Goal: Task Accomplishment & Management: Manage account settings

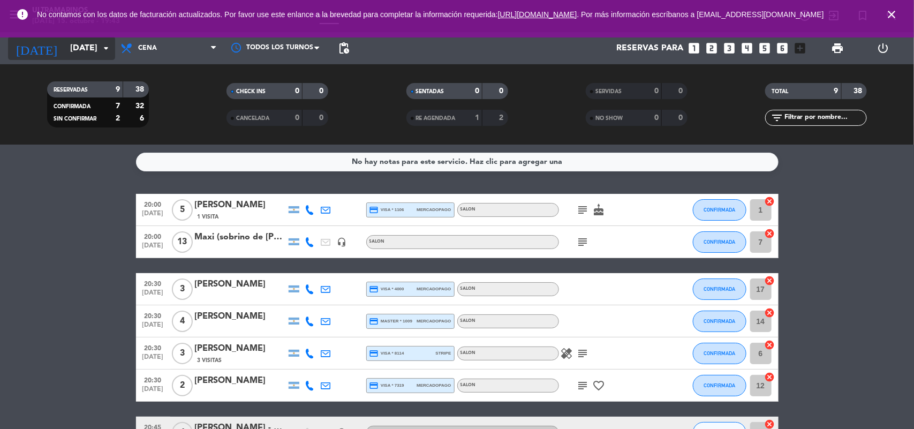
click at [105, 42] on icon "arrow_drop_down" at bounding box center [106, 48] width 13 height 13
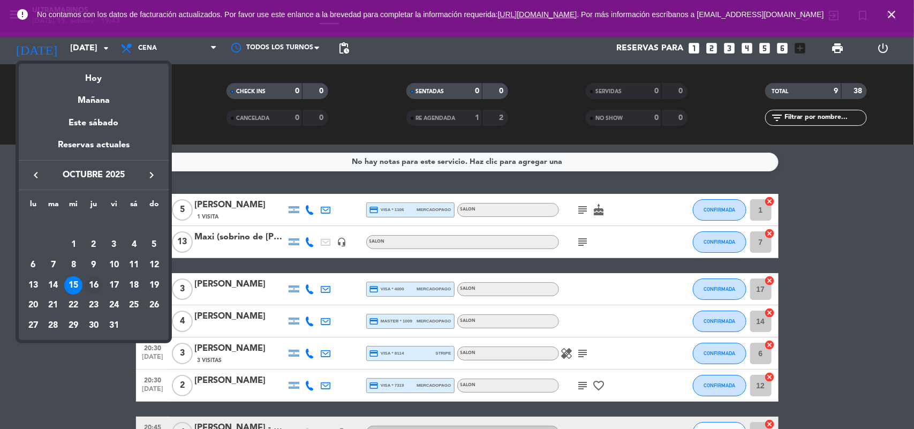
click at [93, 276] on div "16" at bounding box center [94, 285] width 18 height 18
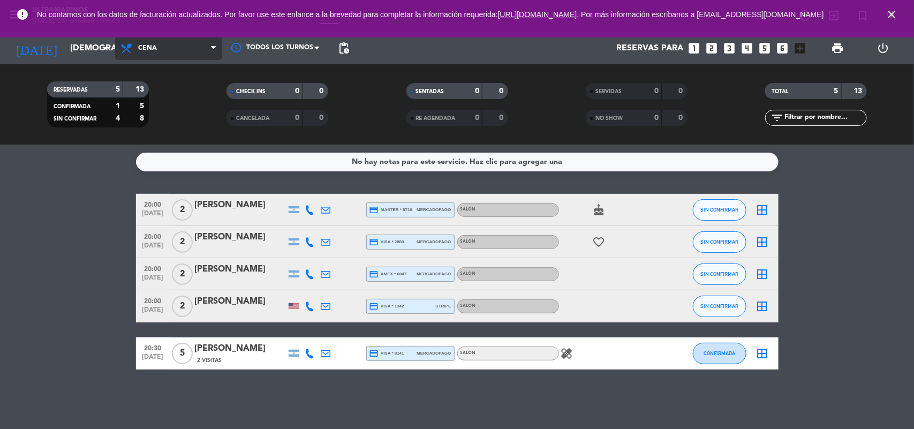
click at [218, 49] on span at bounding box center [216, 48] width 11 height 10
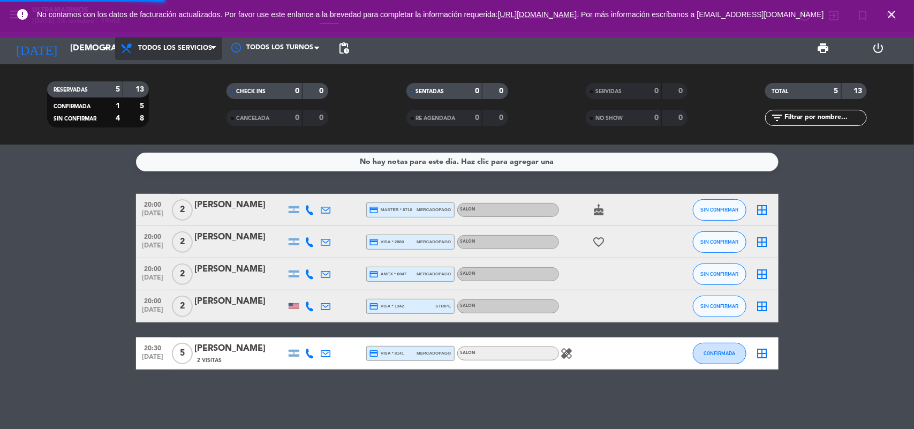
click at [188, 78] on div "menu Ultramarinos [DATE] 15. octubre - 19:43 Mis reservas Mapa de mesas Disponi…" at bounding box center [457, 72] width 914 height 145
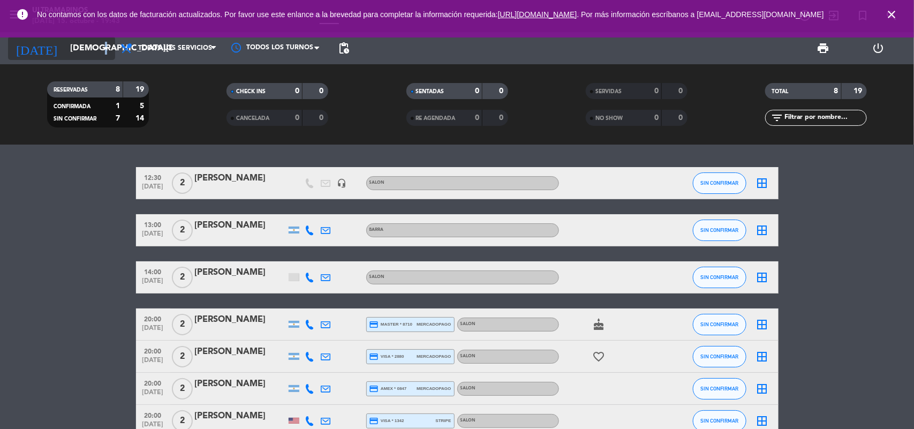
click at [107, 51] on icon "arrow_drop_down" at bounding box center [106, 48] width 13 height 13
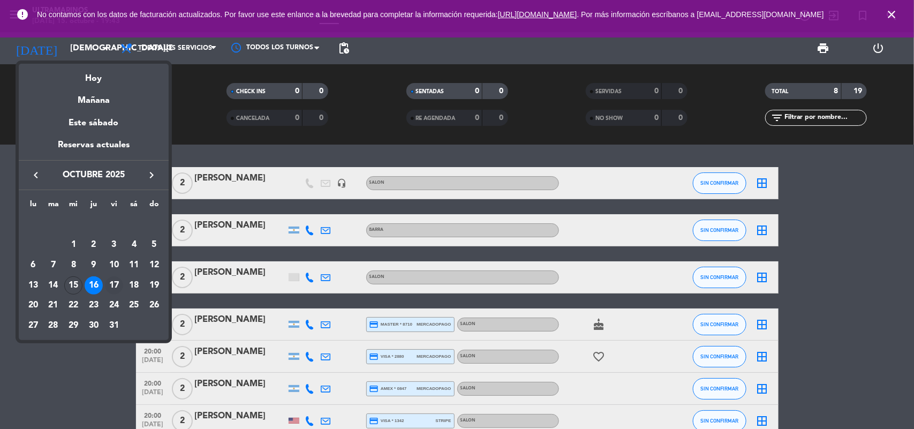
click at [114, 282] on div "17" at bounding box center [114, 285] width 18 height 18
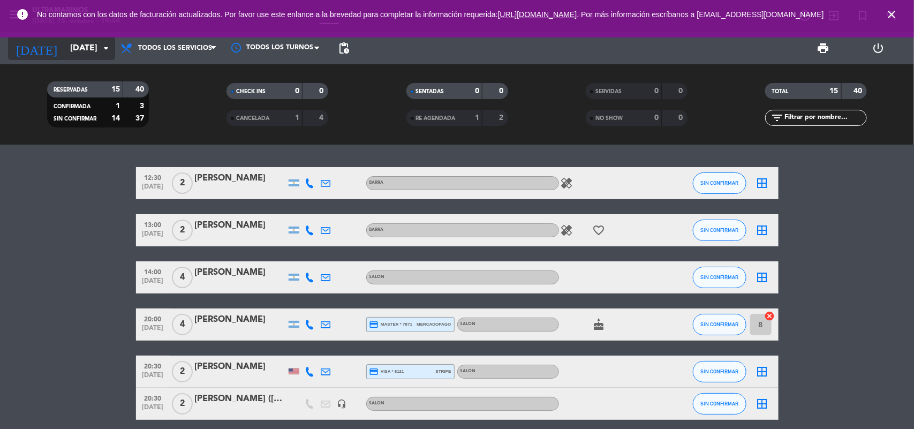
click at [105, 52] on icon "arrow_drop_down" at bounding box center [106, 48] width 13 height 13
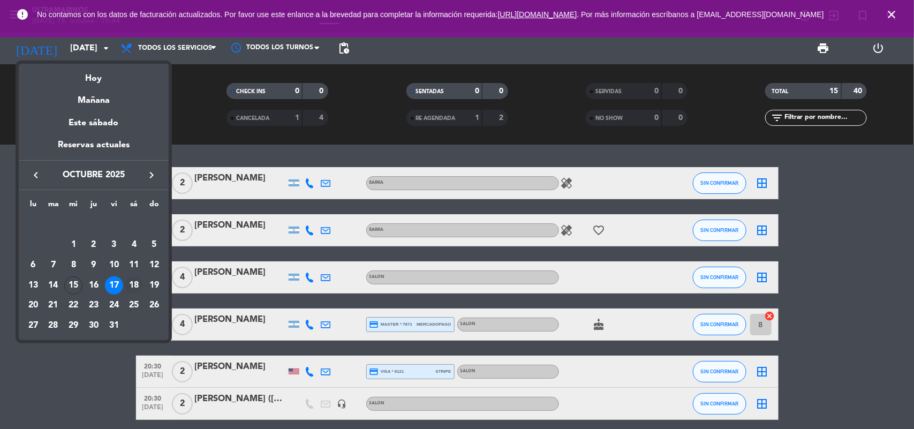
click at [135, 282] on div "18" at bounding box center [134, 285] width 18 height 18
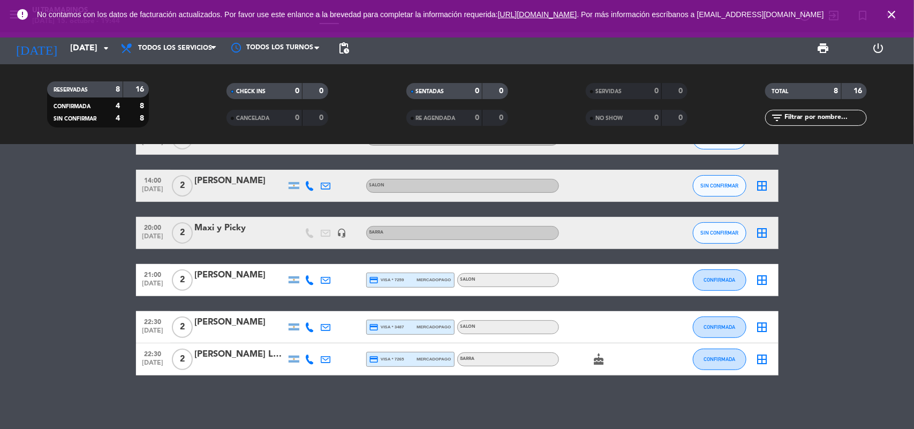
scroll to position [57, 0]
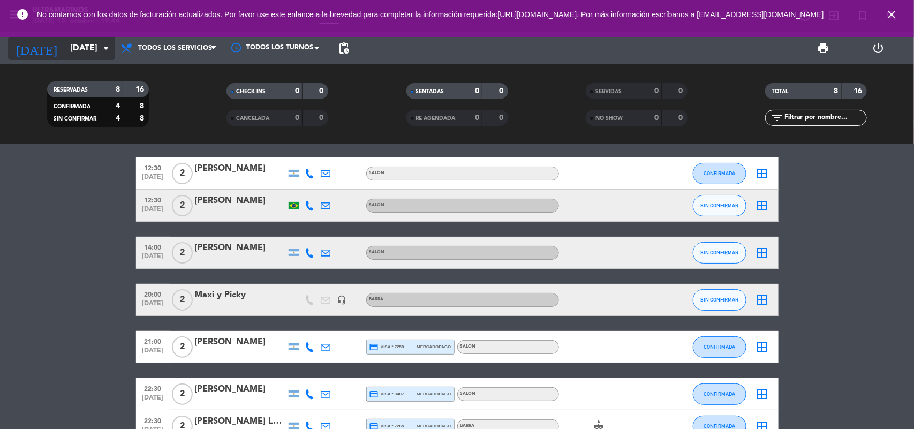
click at [103, 50] on icon "arrow_drop_down" at bounding box center [106, 48] width 13 height 13
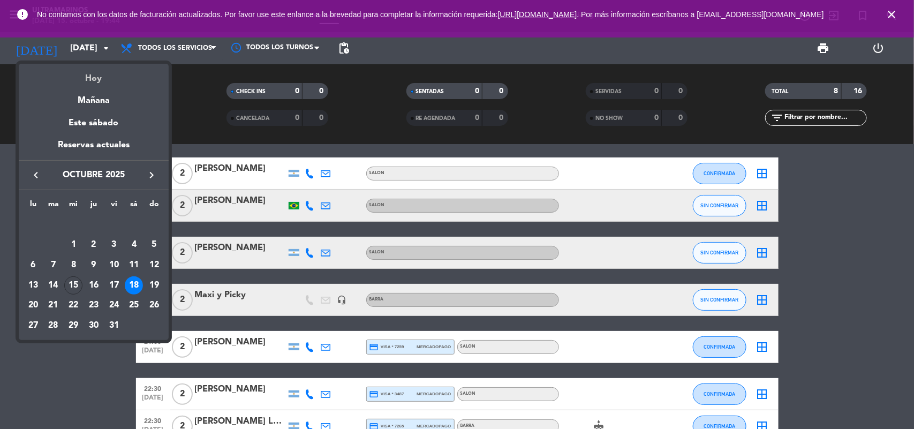
click at [100, 84] on div "Hoy" at bounding box center [94, 75] width 150 height 22
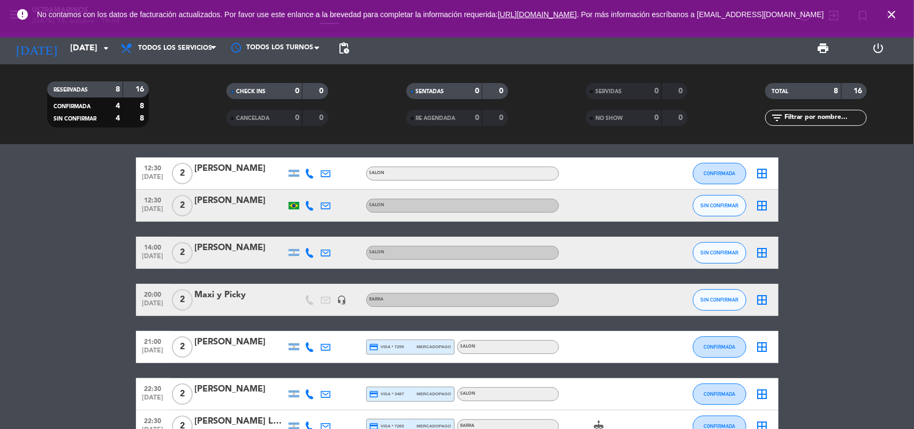
type input "[DATE]"
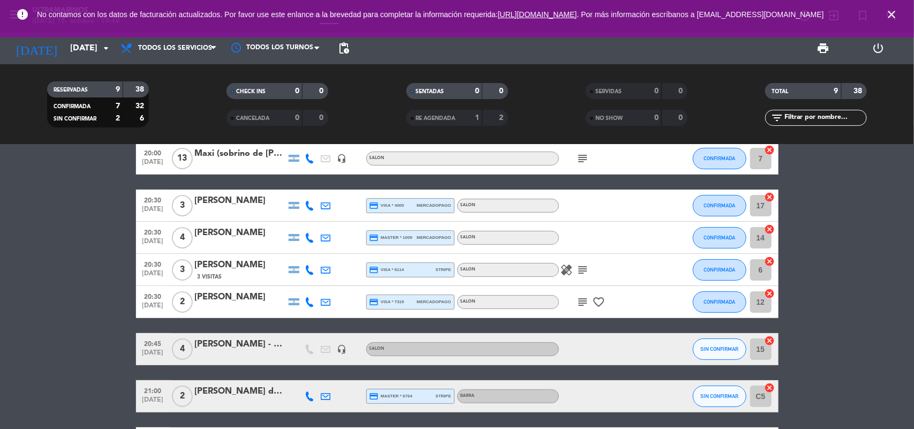
click at [887, 20] on icon "close" at bounding box center [891, 14] width 13 height 13
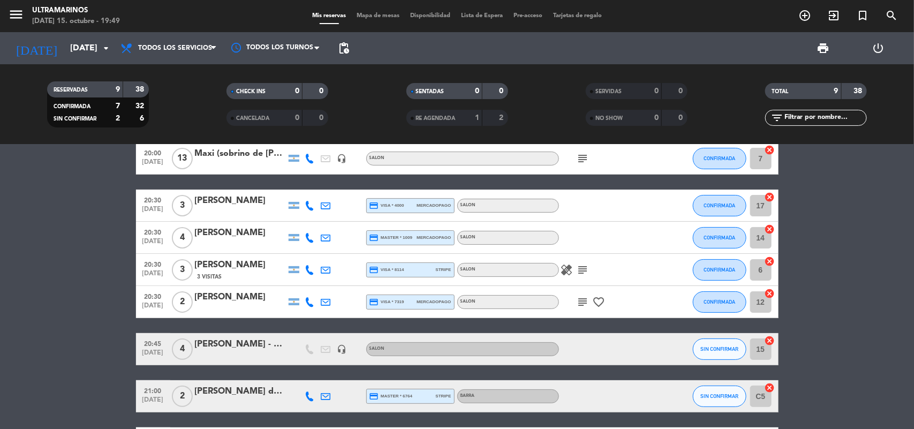
click at [896, 346] on bookings-row "20:00 [DATE] 5 [PERSON_NAME] 1 Visita credit_card visa * 1106 mercadopago SALON…" at bounding box center [457, 284] width 914 height 349
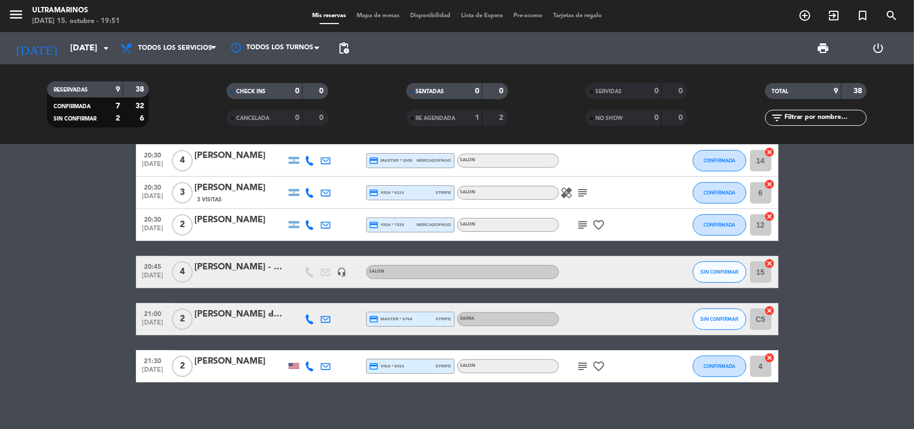
scroll to position [0, 0]
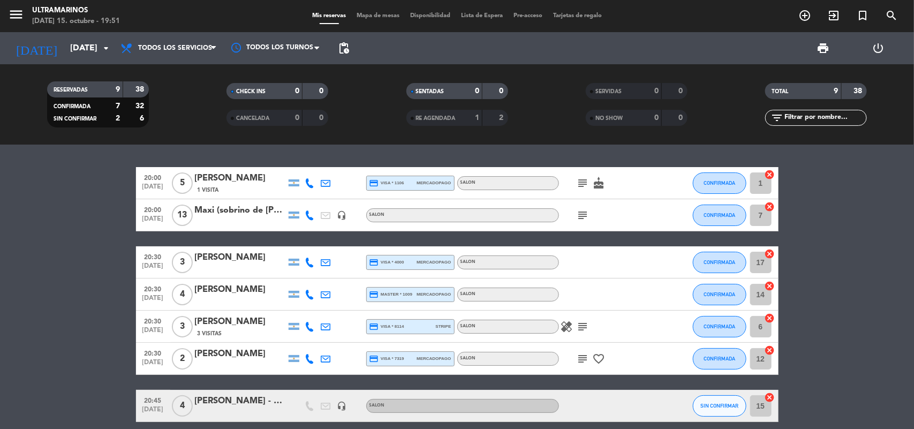
click at [358, 18] on span "Mapa de mesas" at bounding box center [378, 16] width 54 height 6
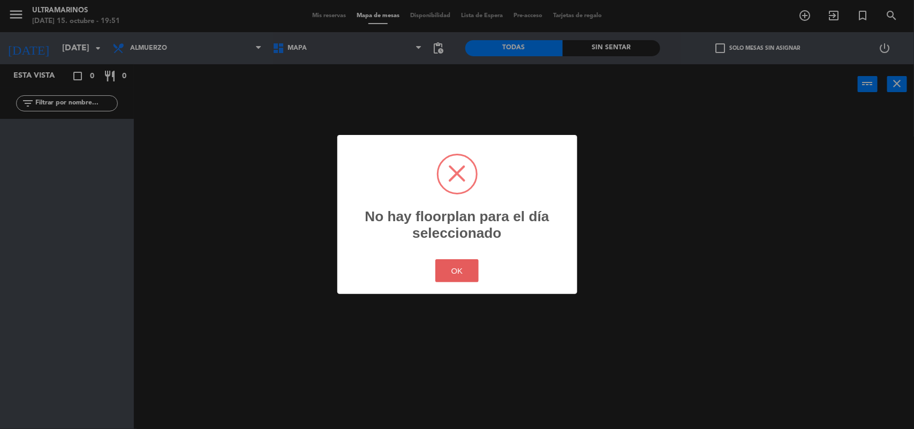
click at [442, 277] on button "OK" at bounding box center [456, 270] width 43 height 23
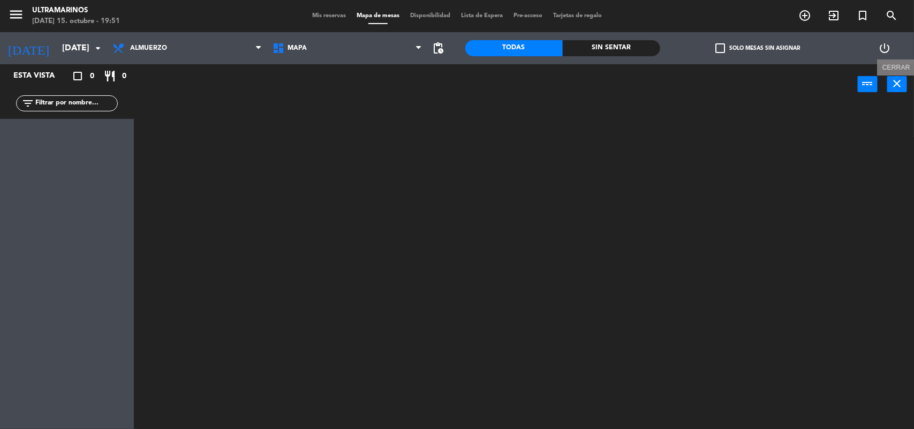
click at [897, 86] on icon "close" at bounding box center [897, 83] width 13 height 13
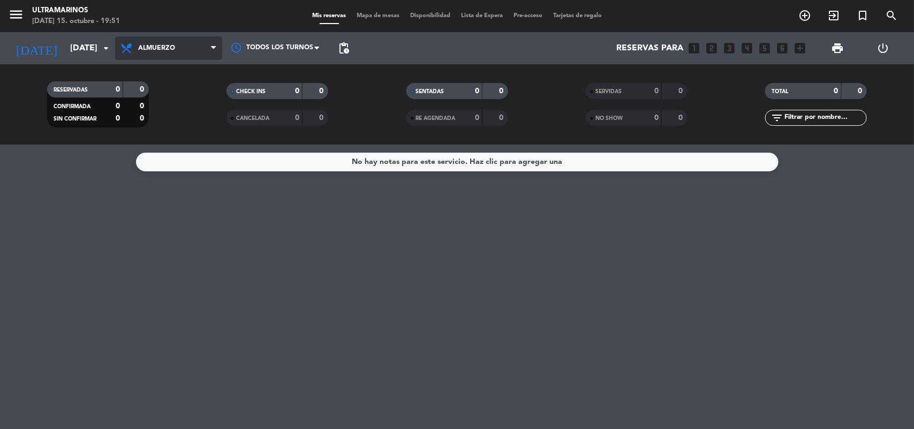
click at [201, 41] on span "Almuerzo" at bounding box center [168, 48] width 107 height 24
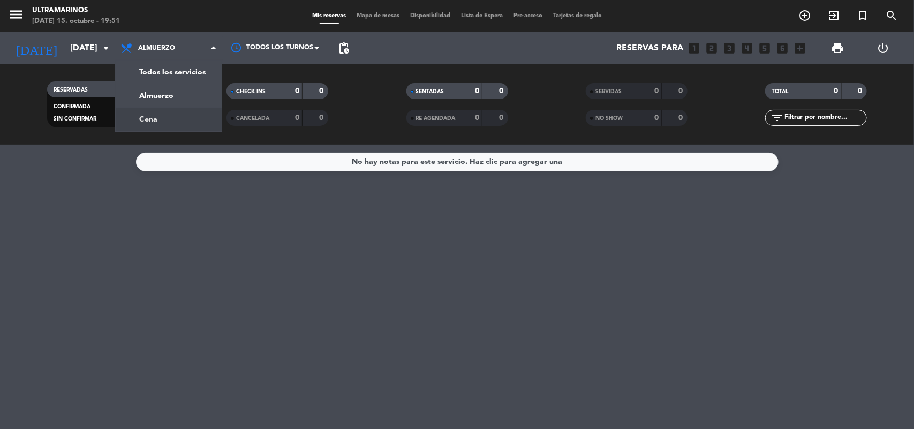
click at [166, 114] on div "menu Ultramarinos [DATE] 15. octubre - 19:51 Mis reservas Mapa de mesas Disponi…" at bounding box center [457, 72] width 914 height 145
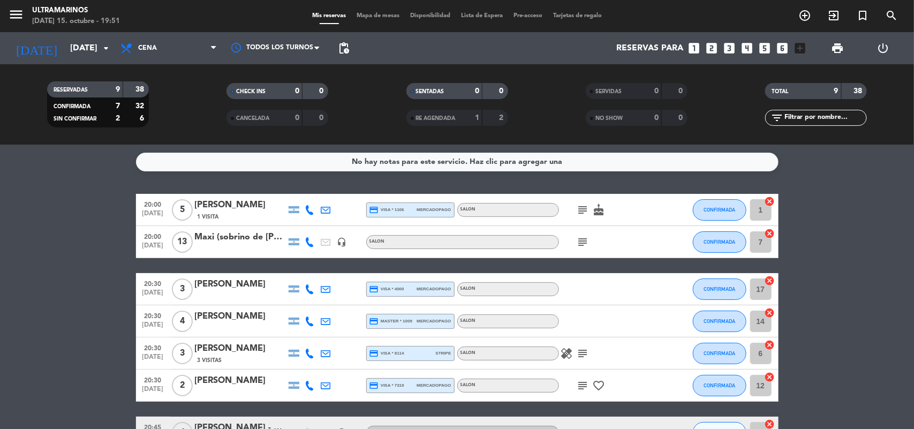
click at [374, 27] on div "menu Ultramarinos [DATE] 15. octubre - 19:51 Mis reservas Mapa de mesas Disponi…" at bounding box center [457, 16] width 914 height 32
click at [375, 20] on div "Mis reservas Mapa de mesas Disponibilidad Lista de Espera Pre-acceso Tarjetas d…" at bounding box center [457, 16] width 300 height 10
click at [373, 12] on div "Mis reservas Mapa de mesas Disponibilidad Lista de Espera Pre-acceso Tarjetas d…" at bounding box center [457, 16] width 300 height 10
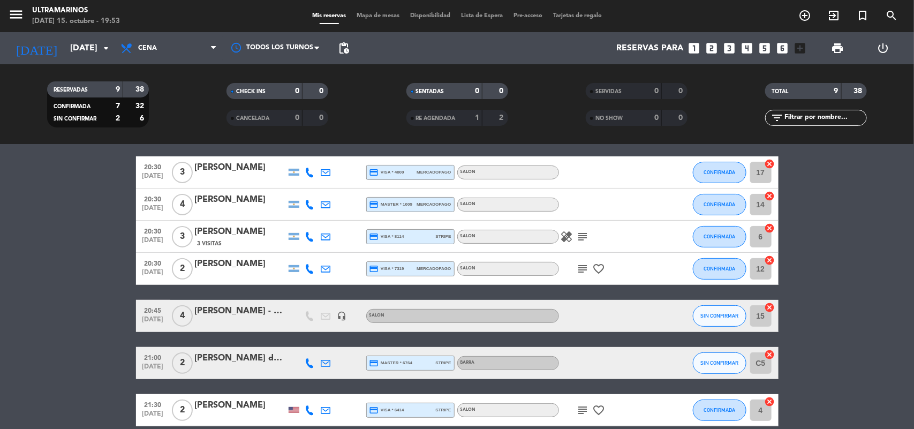
scroll to position [33, 0]
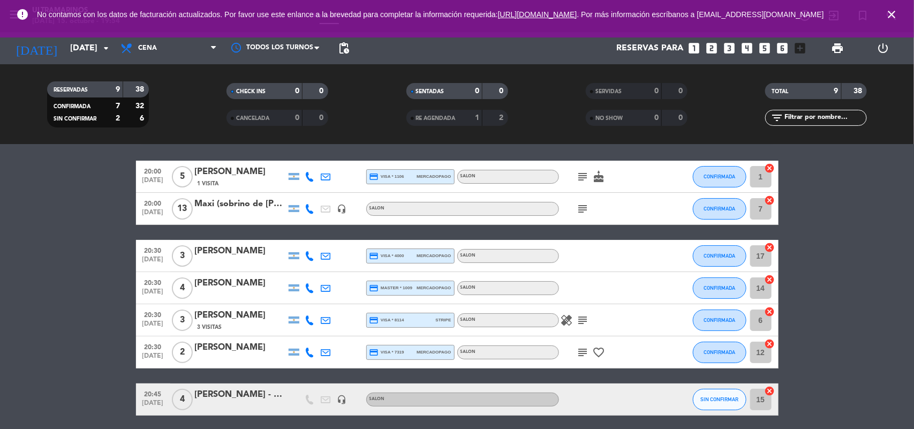
click at [891, 16] on icon "close" at bounding box center [891, 14] width 13 height 13
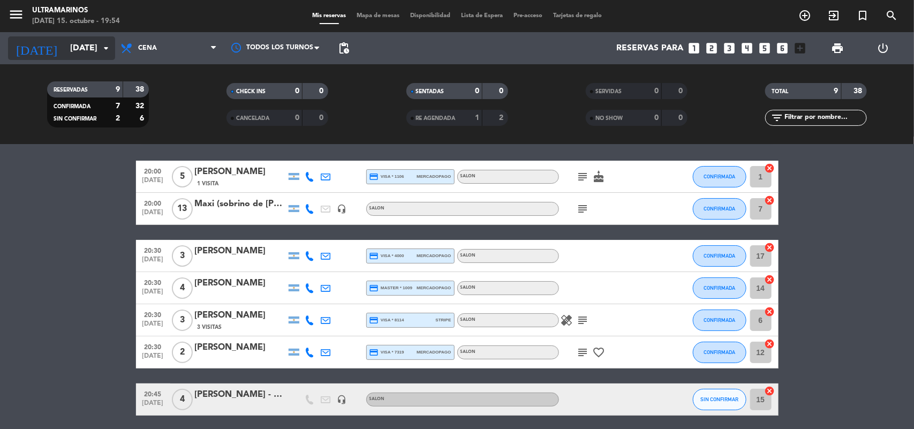
click at [72, 44] on input "[DATE]" at bounding box center [121, 48] width 113 height 21
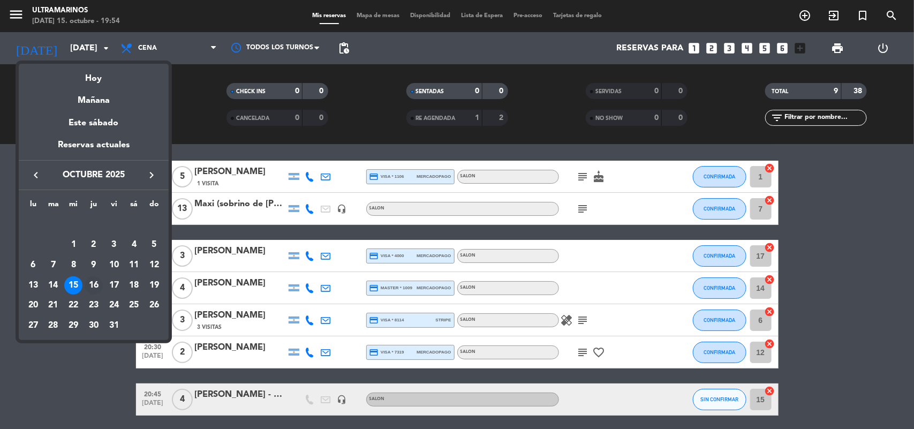
click at [84, 284] on td "16" at bounding box center [94, 285] width 20 height 20
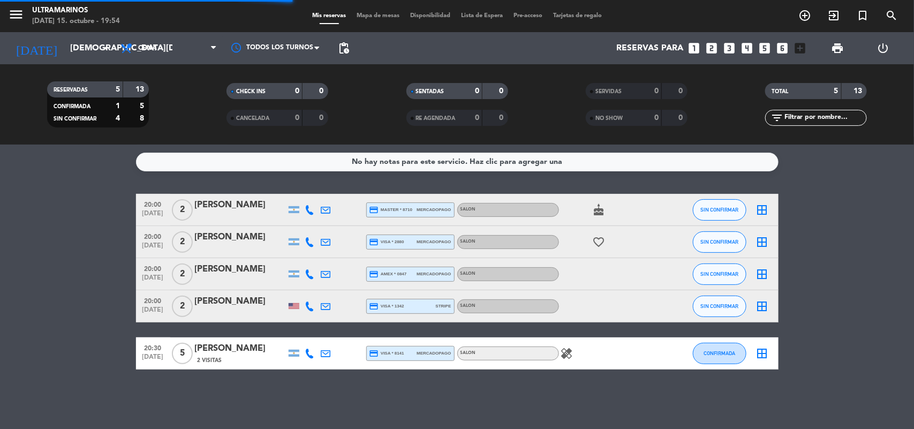
scroll to position [0, 0]
click at [83, 60] on div "[DATE] [DATE] arrow_drop_down" at bounding box center [61, 48] width 107 height 32
click at [90, 52] on input "[DEMOGRAPHIC_DATA][DATE]" at bounding box center [121, 48] width 113 height 21
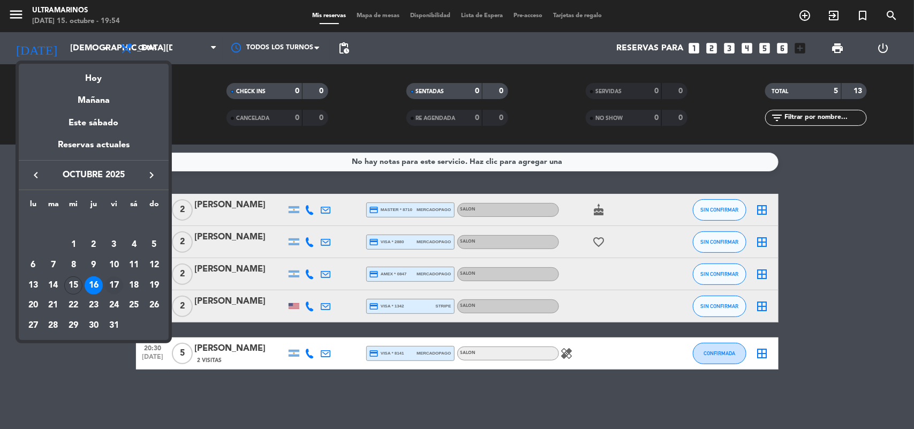
click at [115, 290] on div "17" at bounding box center [114, 285] width 18 height 18
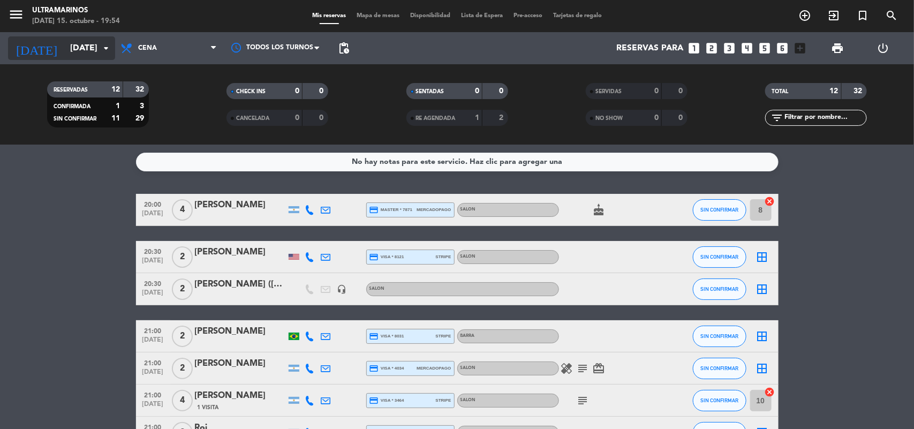
click at [90, 51] on input "[DATE]" at bounding box center [121, 48] width 113 height 21
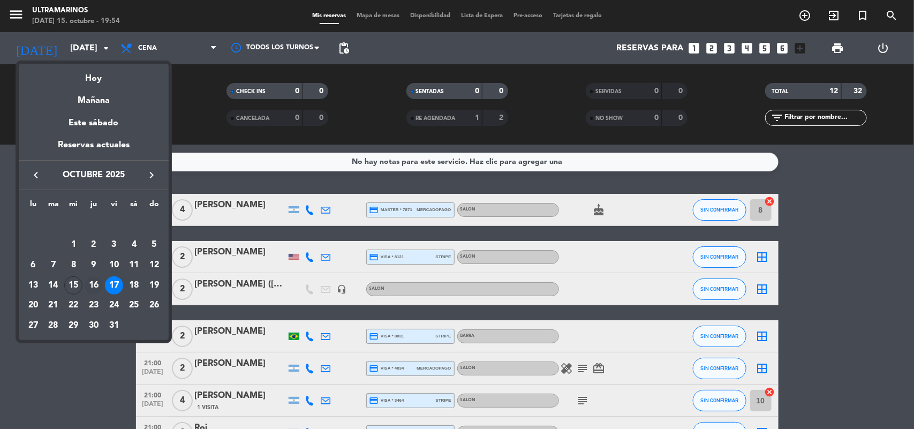
click at [88, 284] on div "16" at bounding box center [94, 285] width 18 height 18
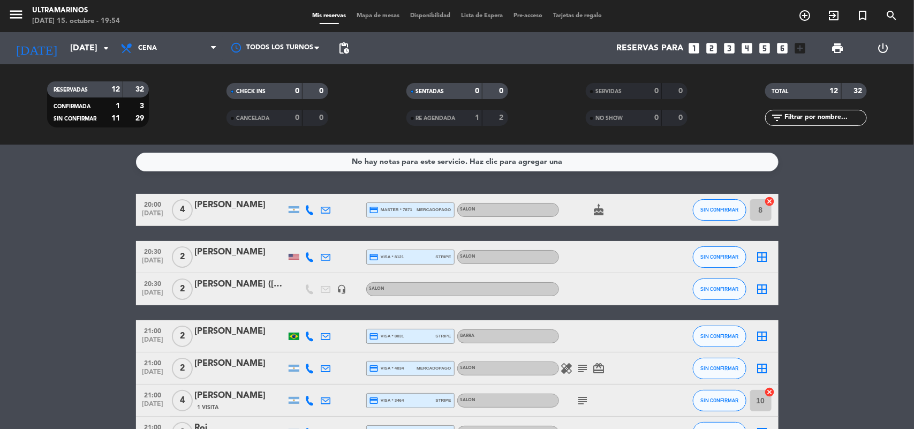
type input "[DEMOGRAPHIC_DATA][DATE]"
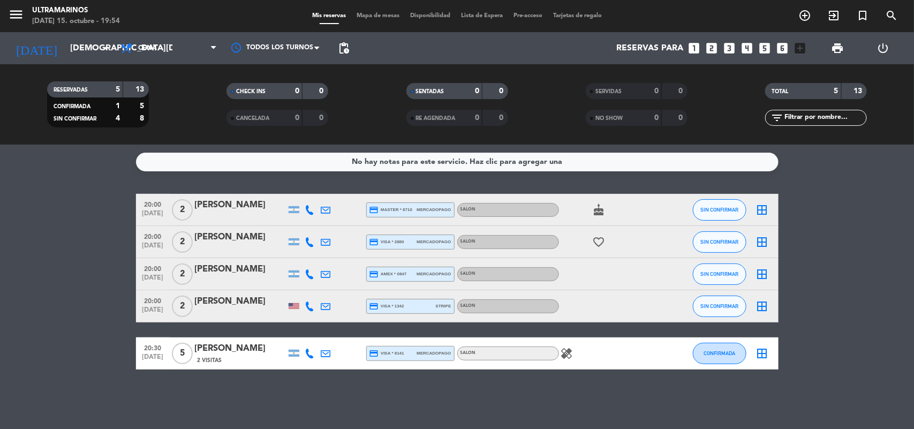
click at [226, 351] on div "[PERSON_NAME]" at bounding box center [240, 349] width 91 height 14
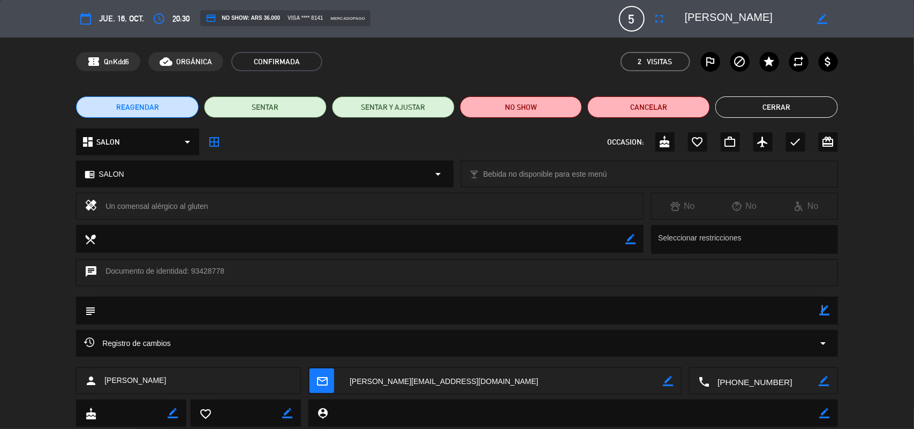
click at [822, 311] on icon "border_color" at bounding box center [825, 310] width 10 height 10
type textarea "1 pax alergia gluten"
click at [829, 309] on icon at bounding box center [825, 310] width 10 height 10
click at [830, 112] on button "Cerrar" at bounding box center [776, 106] width 123 height 21
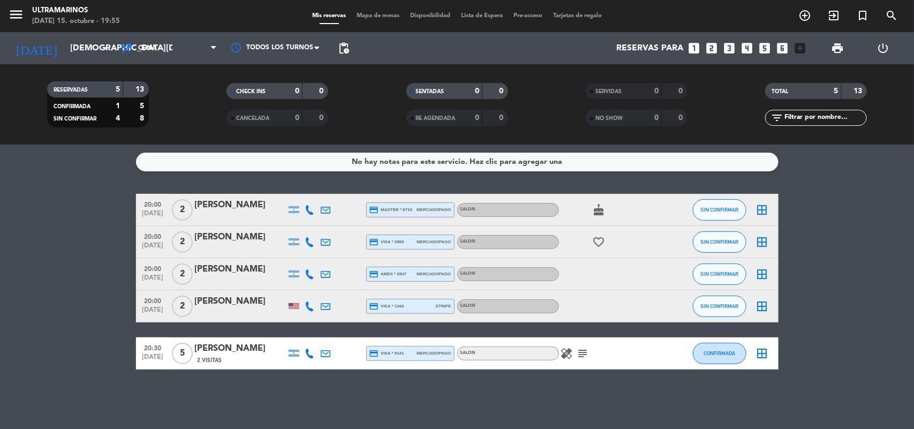
click at [241, 233] on div "[PERSON_NAME]" at bounding box center [240, 237] width 91 height 14
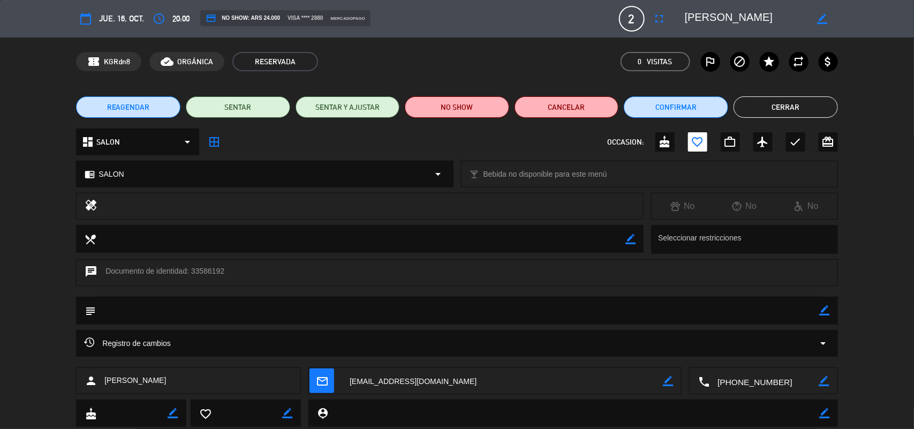
click at [828, 308] on icon "border_color" at bounding box center [825, 310] width 10 height 10
click at [820, 308] on icon at bounding box center [825, 310] width 10 height 10
click at [763, 304] on textarea at bounding box center [458, 310] width 724 height 27
click at [831, 307] on div "subject border_color" at bounding box center [457, 311] width 762 height 28
click at [818, 311] on textarea at bounding box center [458, 310] width 724 height 27
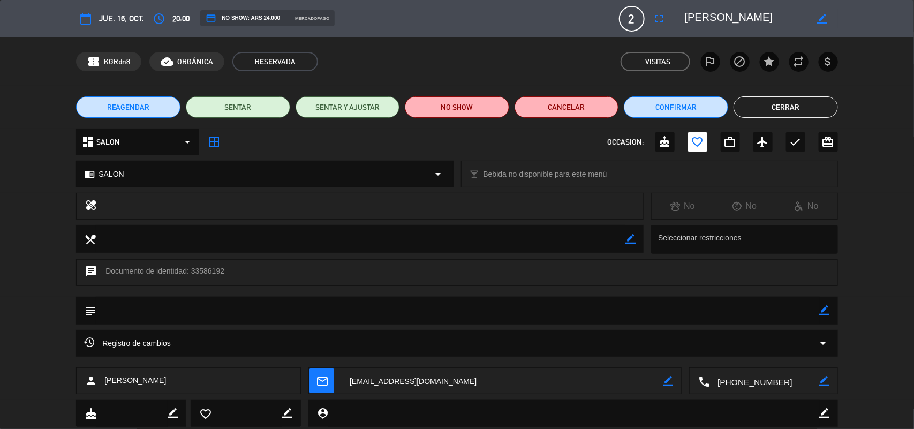
click at [822, 311] on icon "border_color" at bounding box center [825, 310] width 10 height 10
click at [807, 308] on textarea at bounding box center [458, 310] width 724 height 27
type textarea "aniversario"
click at [828, 309] on icon at bounding box center [825, 310] width 10 height 10
click at [762, 119] on div "REAGENDAR SENTAR SENTAR Y AJUSTAR NO SHOW Cancelar Confirmar Cerrar" at bounding box center [457, 107] width 914 height 43
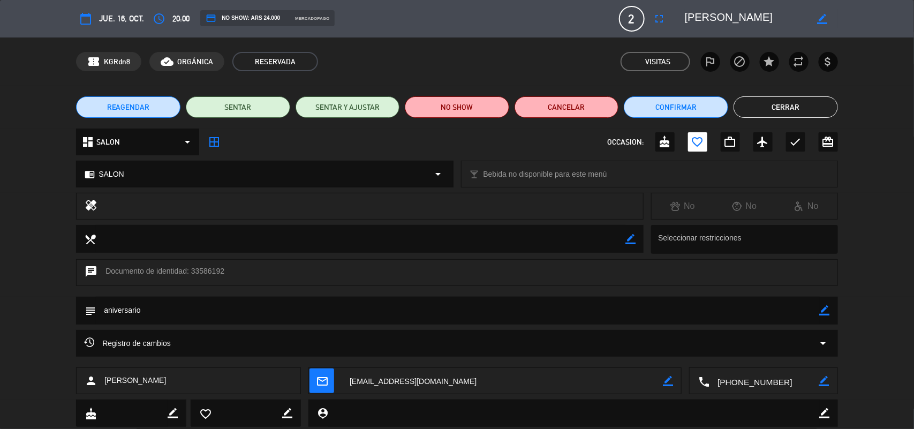
click at [801, 105] on button "Cerrar" at bounding box center [785, 106] width 104 height 21
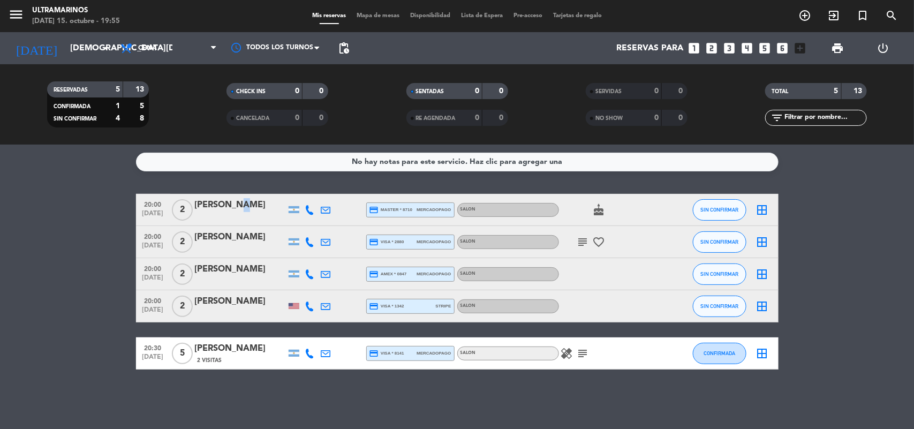
click at [233, 201] on div "[PERSON_NAME]" at bounding box center [240, 205] width 91 height 14
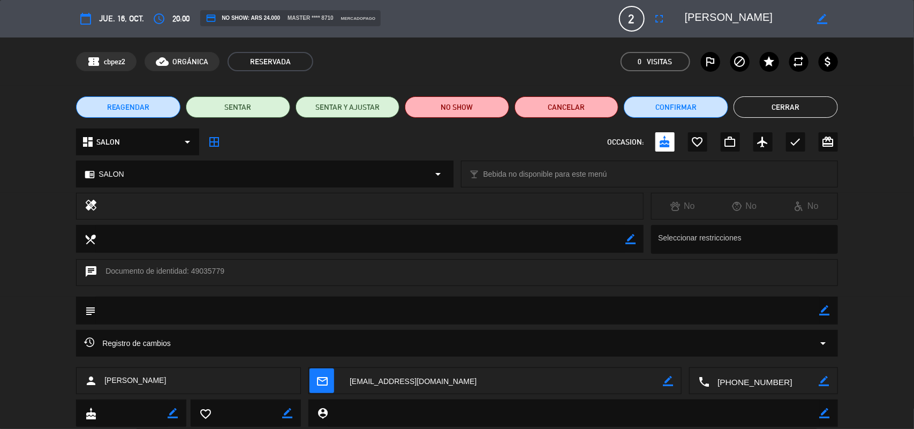
drag, startPoint x: 825, startPoint y: 309, endPoint x: 818, endPoint y: 311, distance: 7.0
click at [823, 309] on icon "border_color" at bounding box center [825, 310] width 10 height 10
click at [818, 311] on textarea at bounding box center [458, 310] width 724 height 27
type textarea "cumple"
click at [825, 311] on icon at bounding box center [825, 310] width 10 height 10
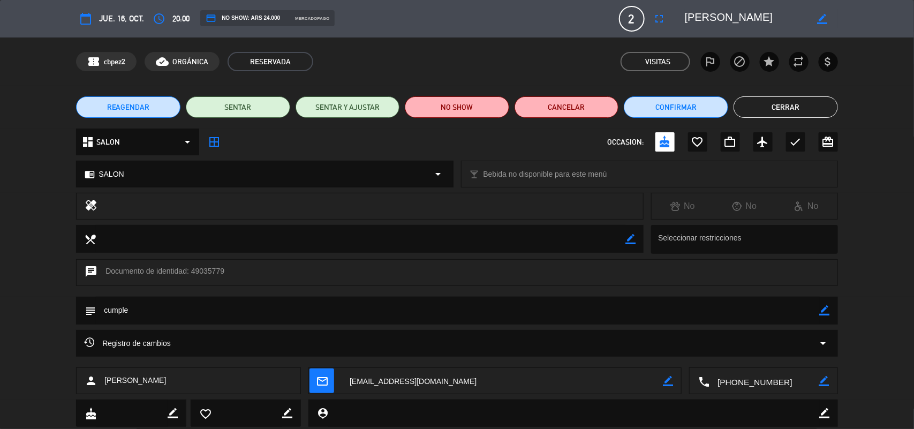
click at [768, 103] on button "Cerrar" at bounding box center [785, 106] width 104 height 21
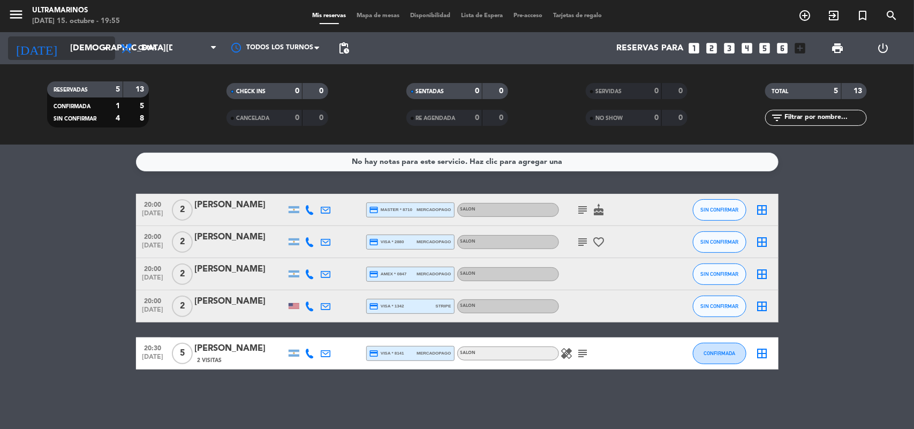
click at [89, 46] on input "[DEMOGRAPHIC_DATA][DATE]" at bounding box center [121, 48] width 113 height 21
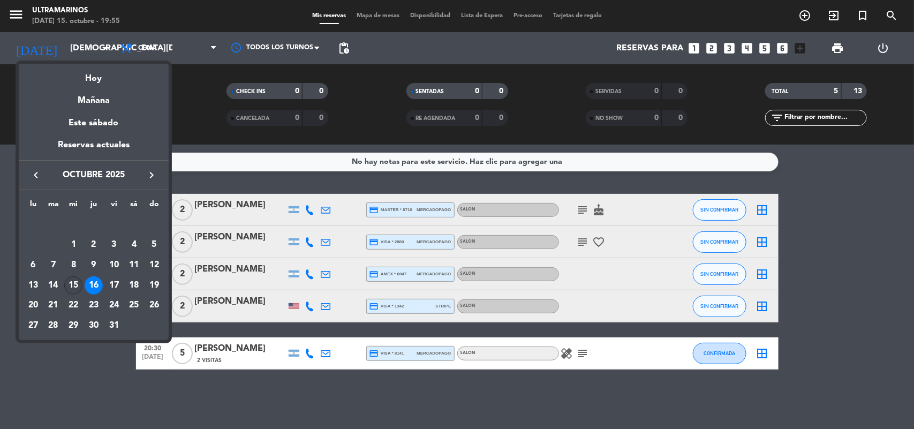
click at [75, 281] on div "15" at bounding box center [73, 285] width 18 height 18
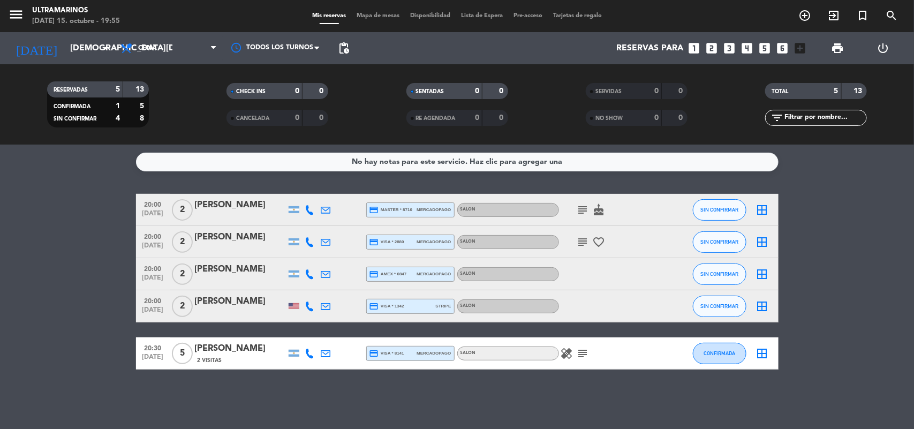
type input "[DATE]"
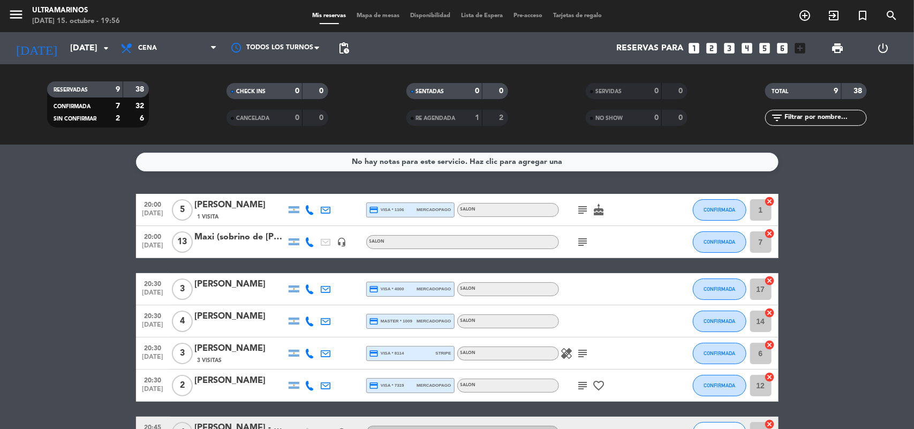
click at [387, 20] on div "Mis reservas Mapa de mesas Disponibilidad Lista de Espera Pre-acceso Tarjetas d…" at bounding box center [457, 16] width 300 height 10
click at [392, 12] on div "Mis reservas Mapa de mesas Disponibilidad Lista de Espera Pre-acceso Tarjetas d…" at bounding box center [457, 16] width 300 height 10
click at [394, 16] on span "Mapa de mesas" at bounding box center [378, 16] width 54 height 6
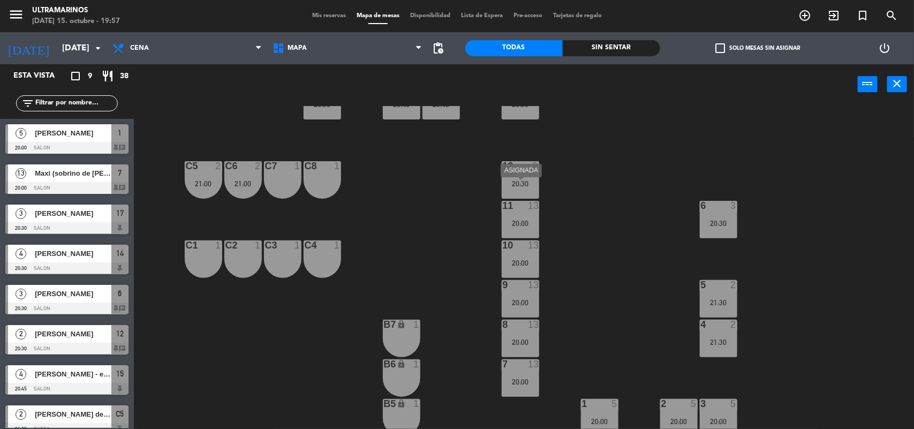
scroll to position [67, 0]
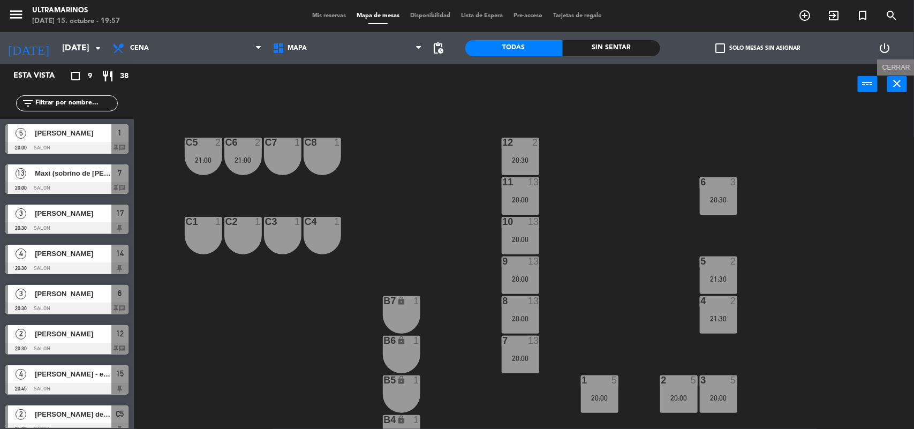
click at [905, 85] on button "close" at bounding box center [897, 84] width 20 height 16
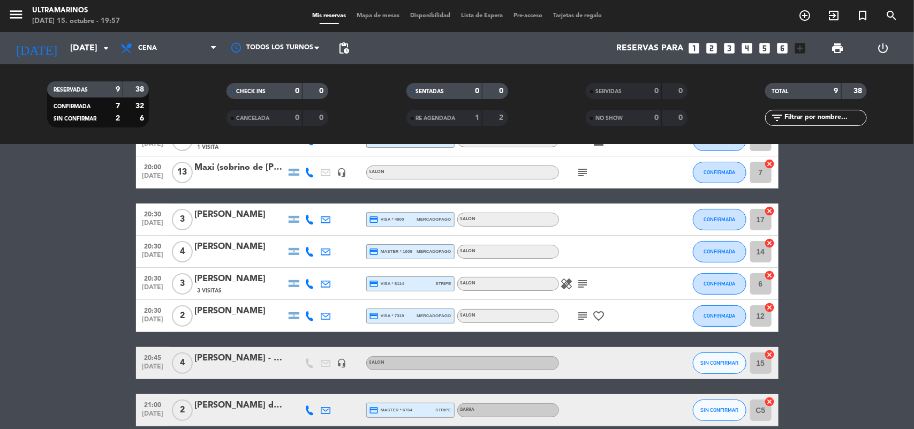
scroll to position [134, 0]
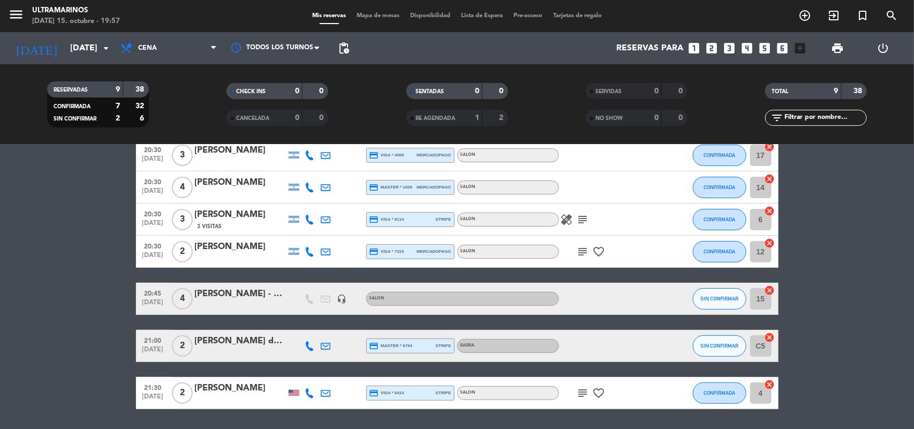
click at [771, 338] on icon "cancel" at bounding box center [770, 337] width 11 height 11
click at [758, 346] on icon "border_all" at bounding box center [762, 345] width 13 height 13
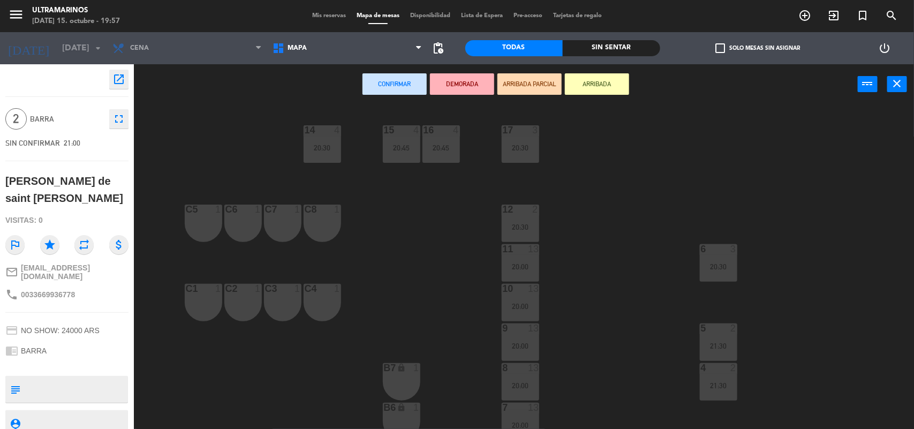
click at [194, 301] on div "C1 1" at bounding box center [203, 302] width 37 height 37
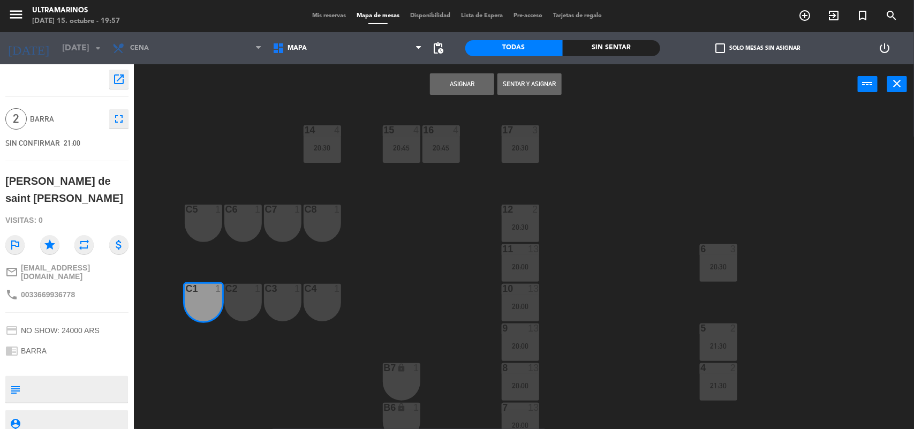
click at [247, 303] on div "C2 1" at bounding box center [242, 302] width 37 height 37
click at [457, 76] on button "Asignar" at bounding box center [462, 83] width 64 height 21
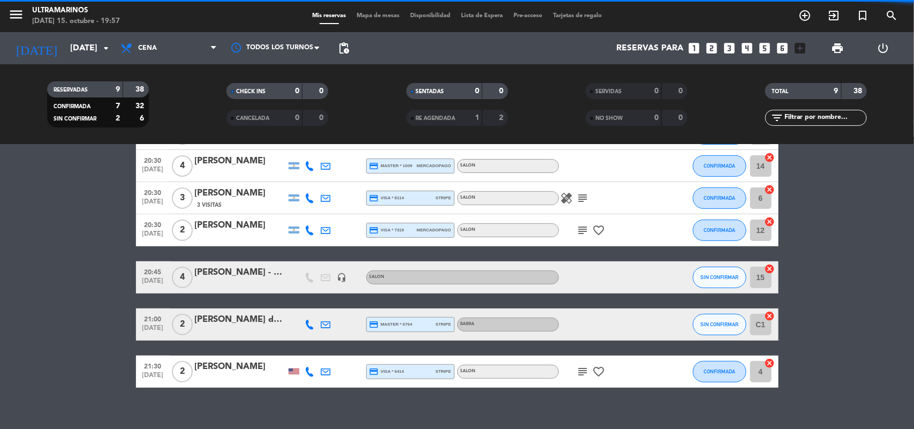
scroll to position [167, 0]
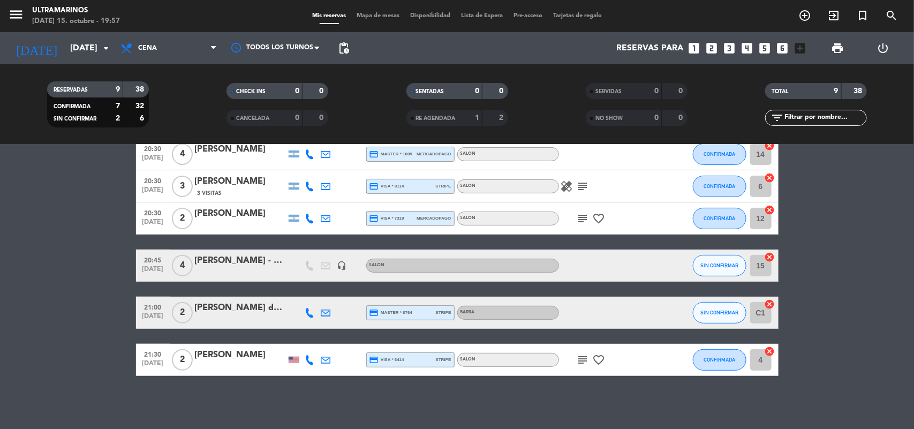
drag, startPoint x: 365, startPoint y: 9, endPoint x: 359, endPoint y: 17, distance: 10.0
click at [360, 15] on div "menu Ultramarinos [DATE] 15. octubre - 19:57 Mis reservas Mapa de mesas Disponi…" at bounding box center [457, 16] width 914 height 32
click at [359, 19] on span "Mapa de mesas" at bounding box center [378, 16] width 54 height 6
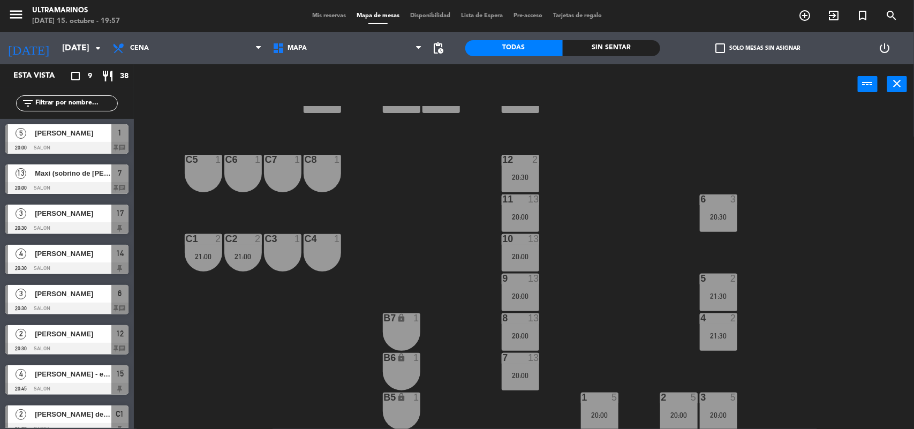
scroll to position [201, 0]
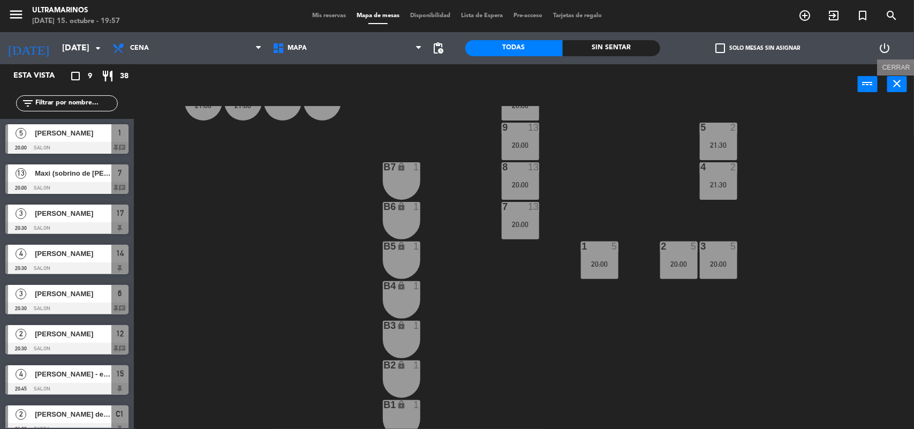
click at [892, 82] on icon "close" at bounding box center [897, 83] width 13 height 13
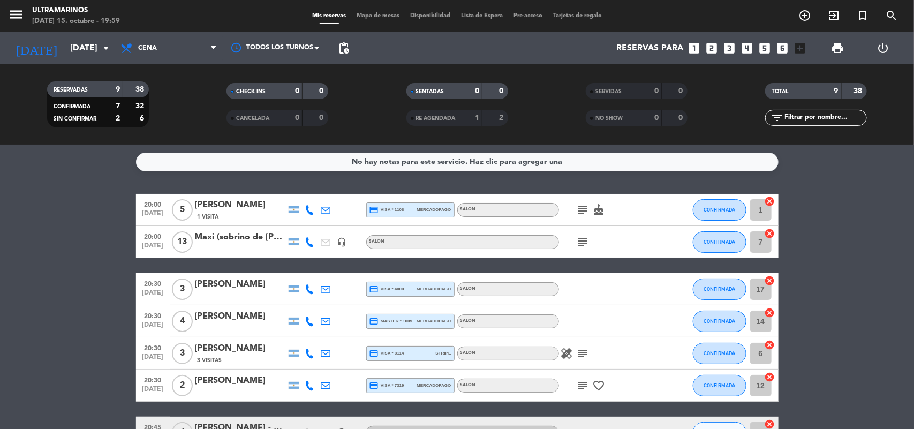
click at [0, 266] on bookings-row "20:00 [DATE] 5 [PERSON_NAME] 1 Visita credit_card visa * 1106 mercadopago SALON…" at bounding box center [457, 368] width 914 height 349
